Goal: Complete application form

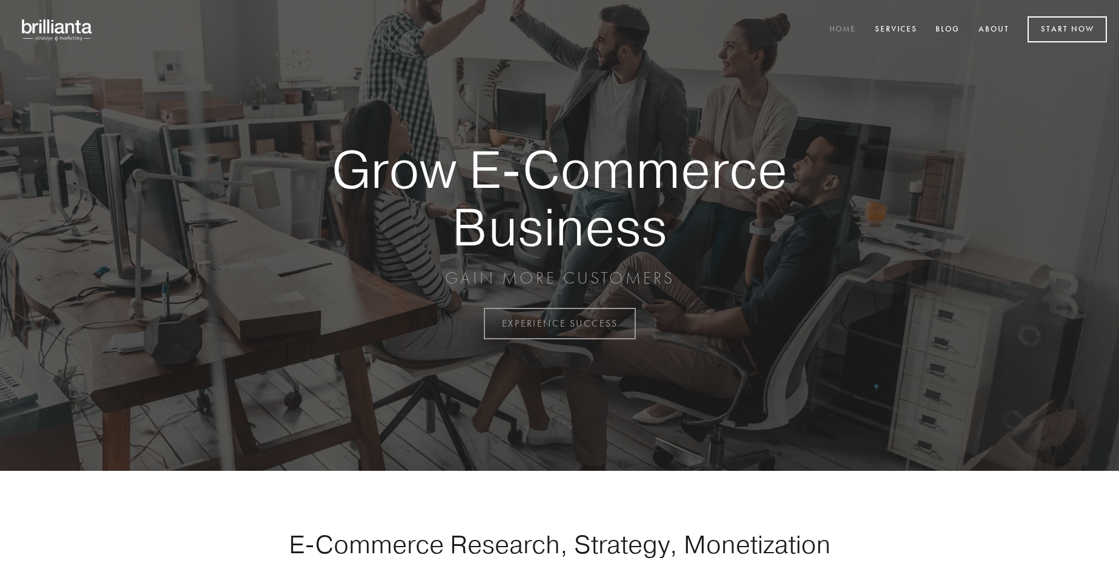
scroll to position [3174, 0]
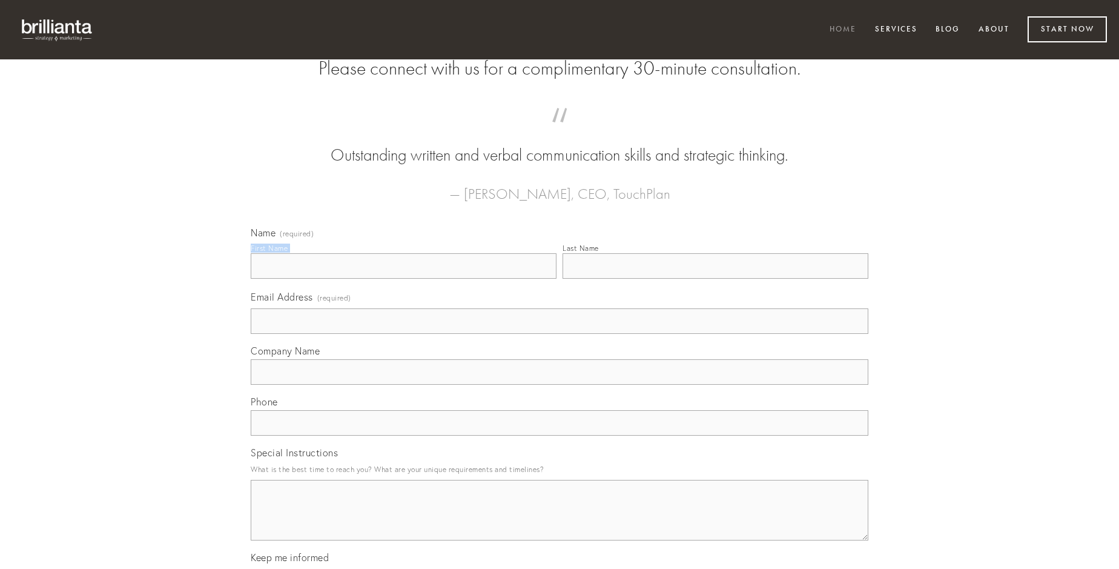
type input "[PERSON_NAME]"
click at [715, 279] on input "Last Name" at bounding box center [715, 265] width 306 height 25
type input "[PERSON_NAME]"
click at [559, 334] on input "Email Address (required)" at bounding box center [560, 320] width 618 height 25
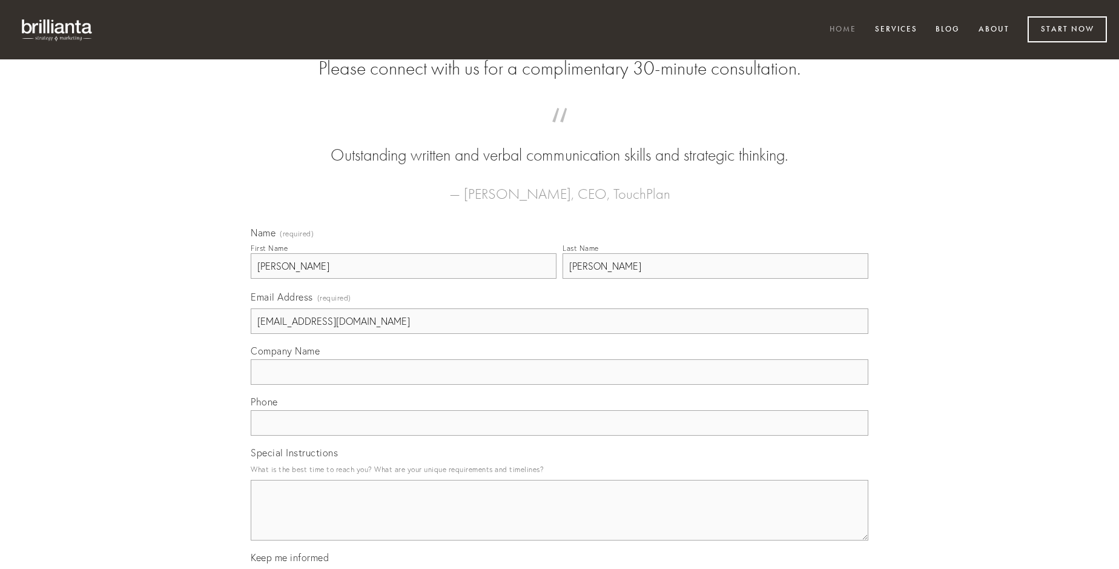
type input "[EMAIL_ADDRESS][DOMAIN_NAME]"
click at [559, 384] on input "Company Name" at bounding box center [560, 371] width 618 height 25
type input "solutio"
click at [559, 435] on input "text" at bounding box center [560, 422] width 618 height 25
click at [559, 521] on textarea "Special Instructions" at bounding box center [560, 510] width 618 height 61
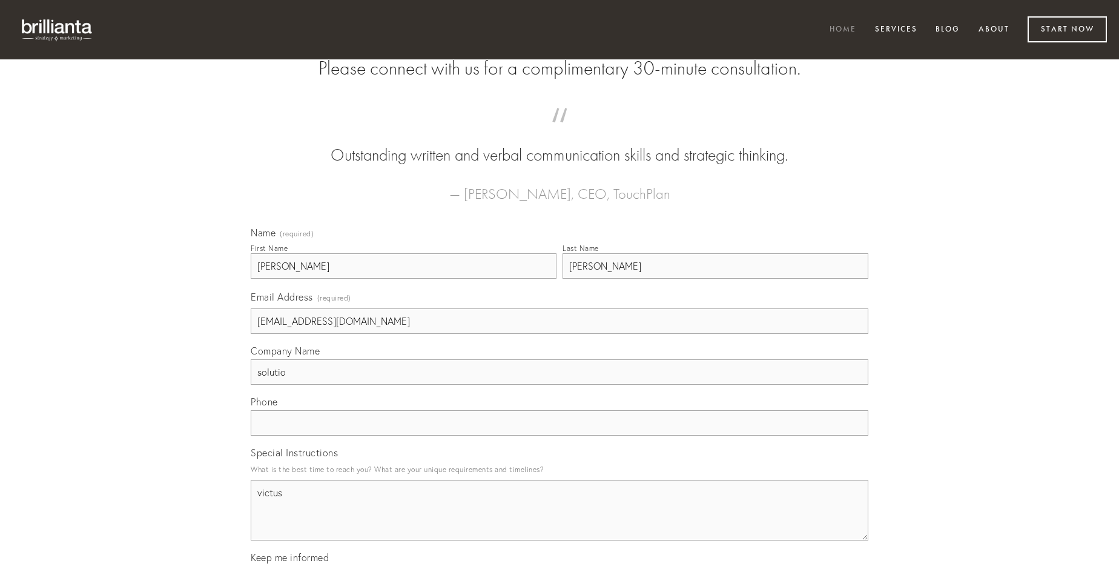
type textarea "victus"
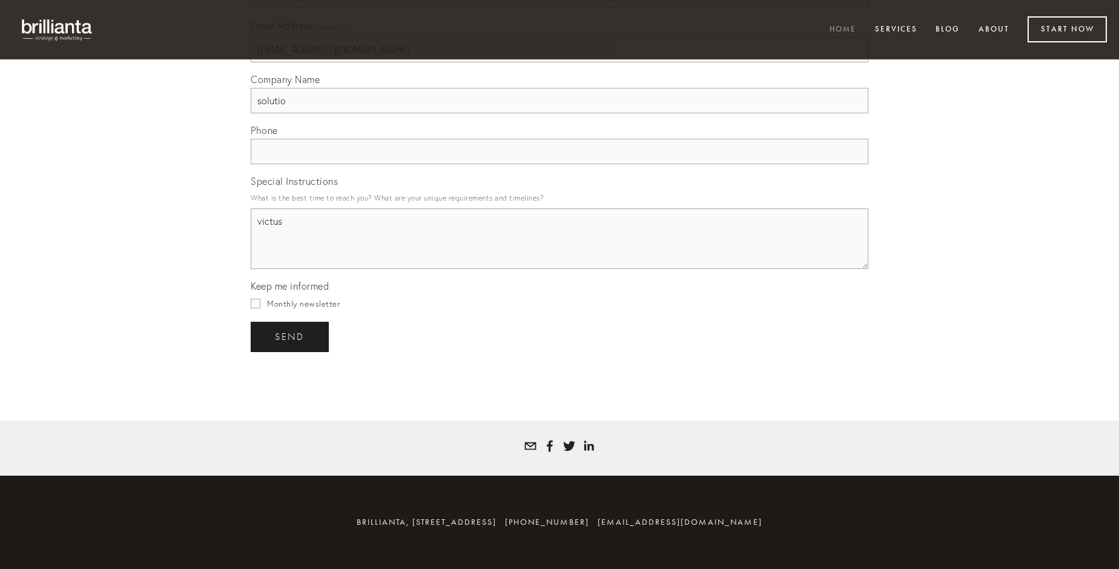
click at [291, 336] on span "send" at bounding box center [290, 336] width 30 height 11
